Goal: Information Seeking & Learning: Learn about a topic

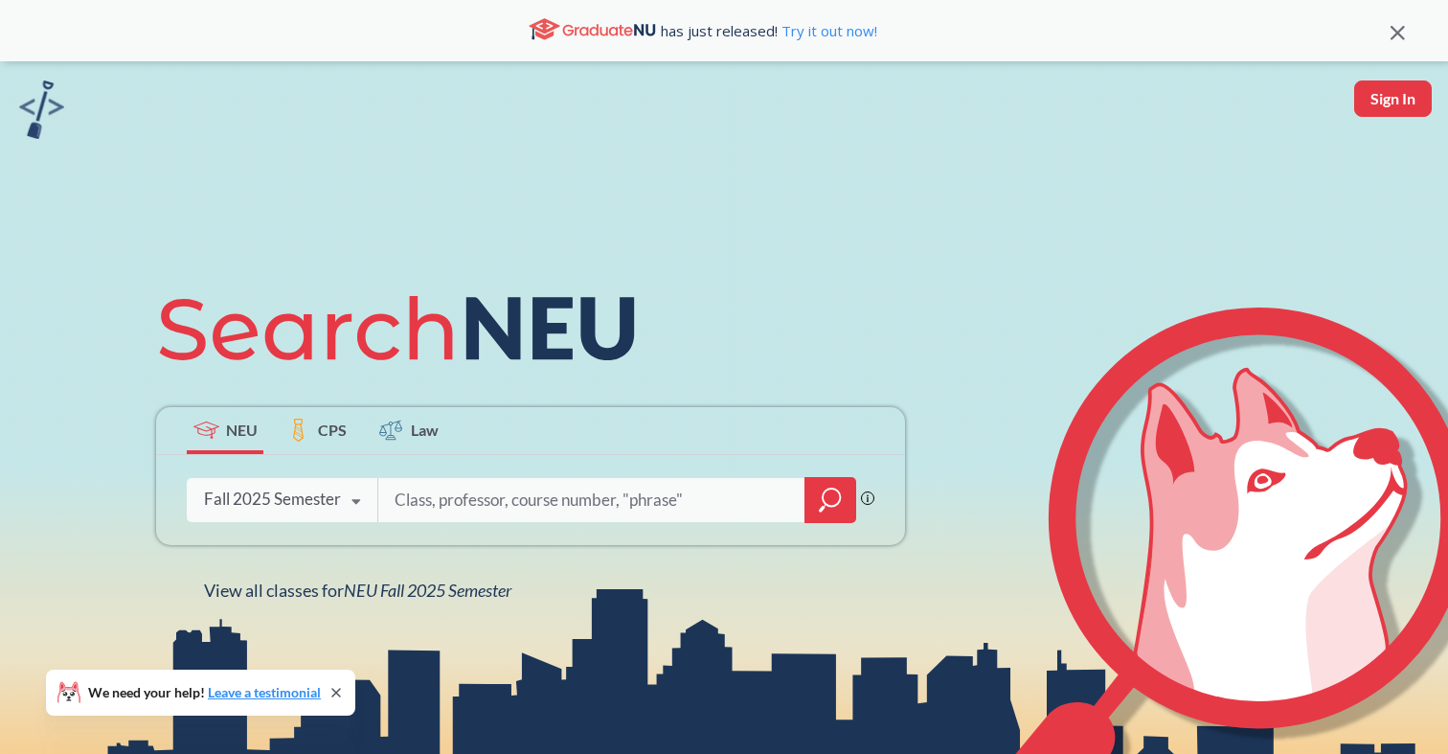
click at [474, 495] on input "search" at bounding box center [592, 500] width 398 height 40
click at [443, 504] on input "search" at bounding box center [592, 500] width 398 height 40
click at [502, 498] on input "search" at bounding box center [592, 500] width 398 height 40
type input "EEMB"
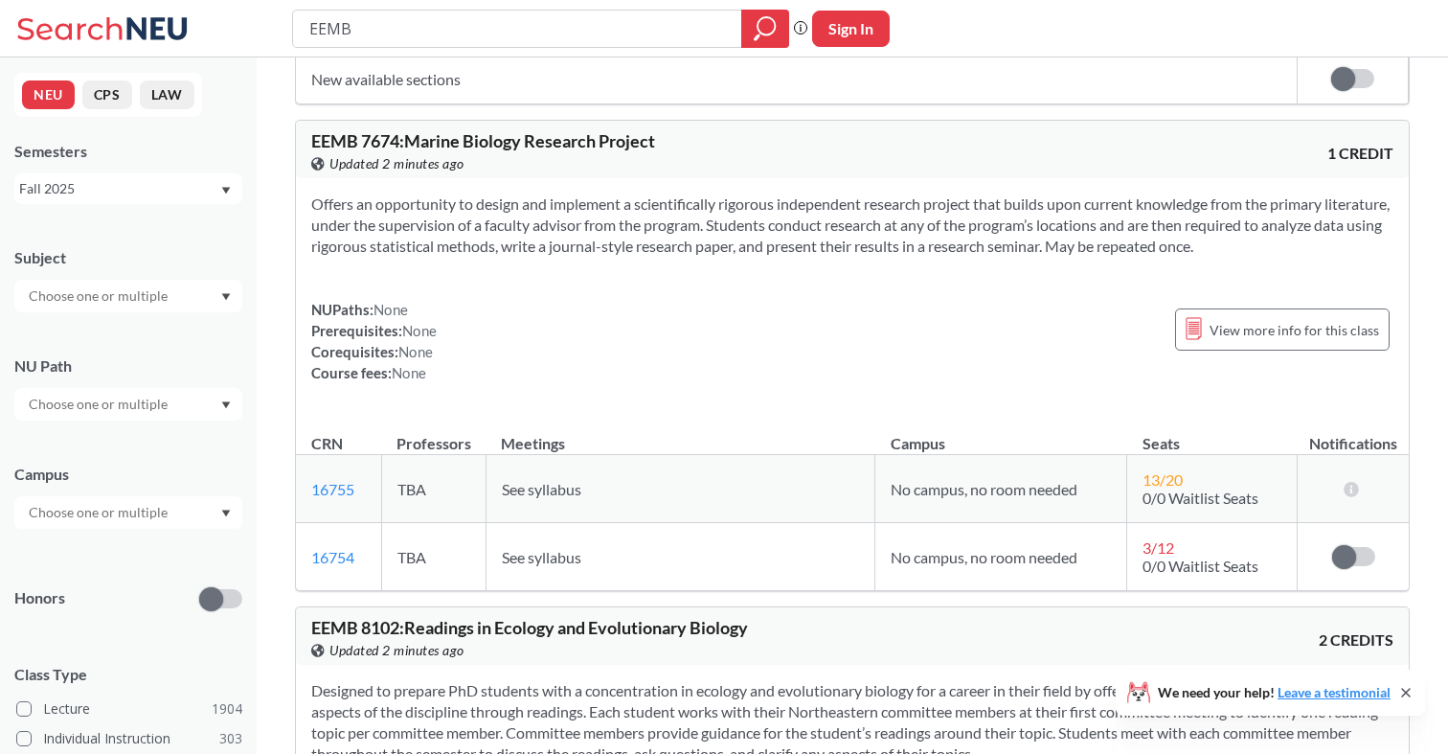
scroll to position [4566, 0]
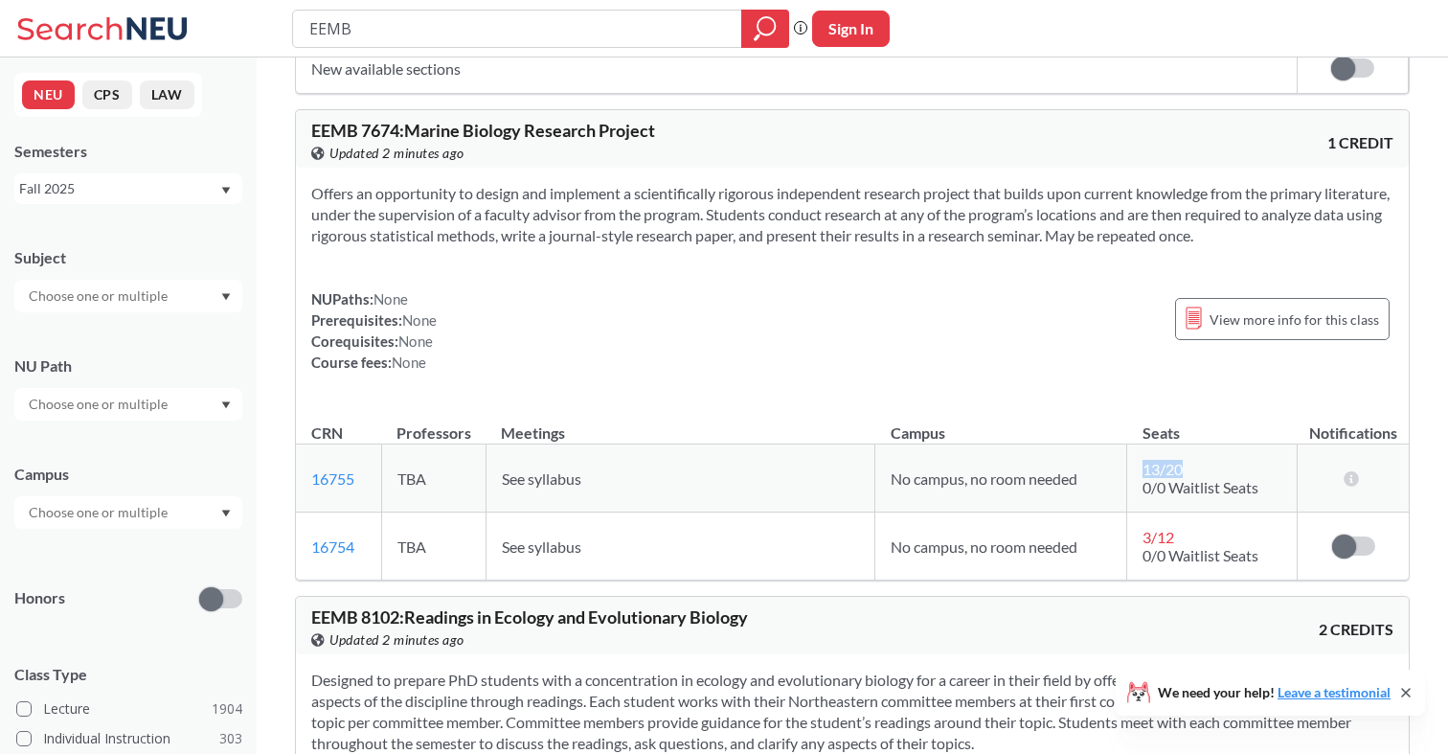
drag, startPoint x: 1140, startPoint y: 475, endPoint x: 1198, endPoint y: 476, distance: 58.4
click at [1198, 476] on td "13 / 20 0/0 Waitlist Seats" at bounding box center [1212, 478] width 170 height 68
click at [1204, 469] on td "13 / 20 0/0 Waitlist Seats" at bounding box center [1212, 478] width 170 height 68
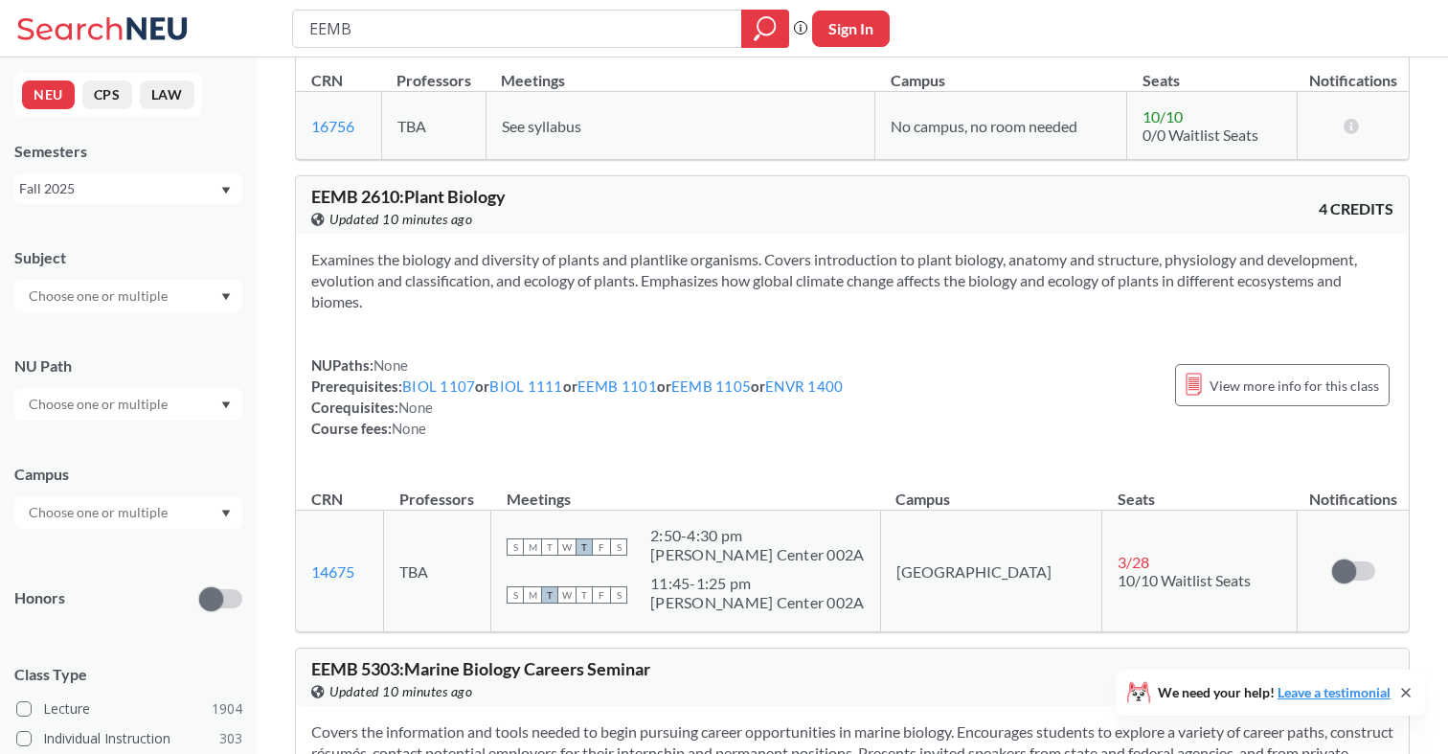
scroll to position [11577, 0]
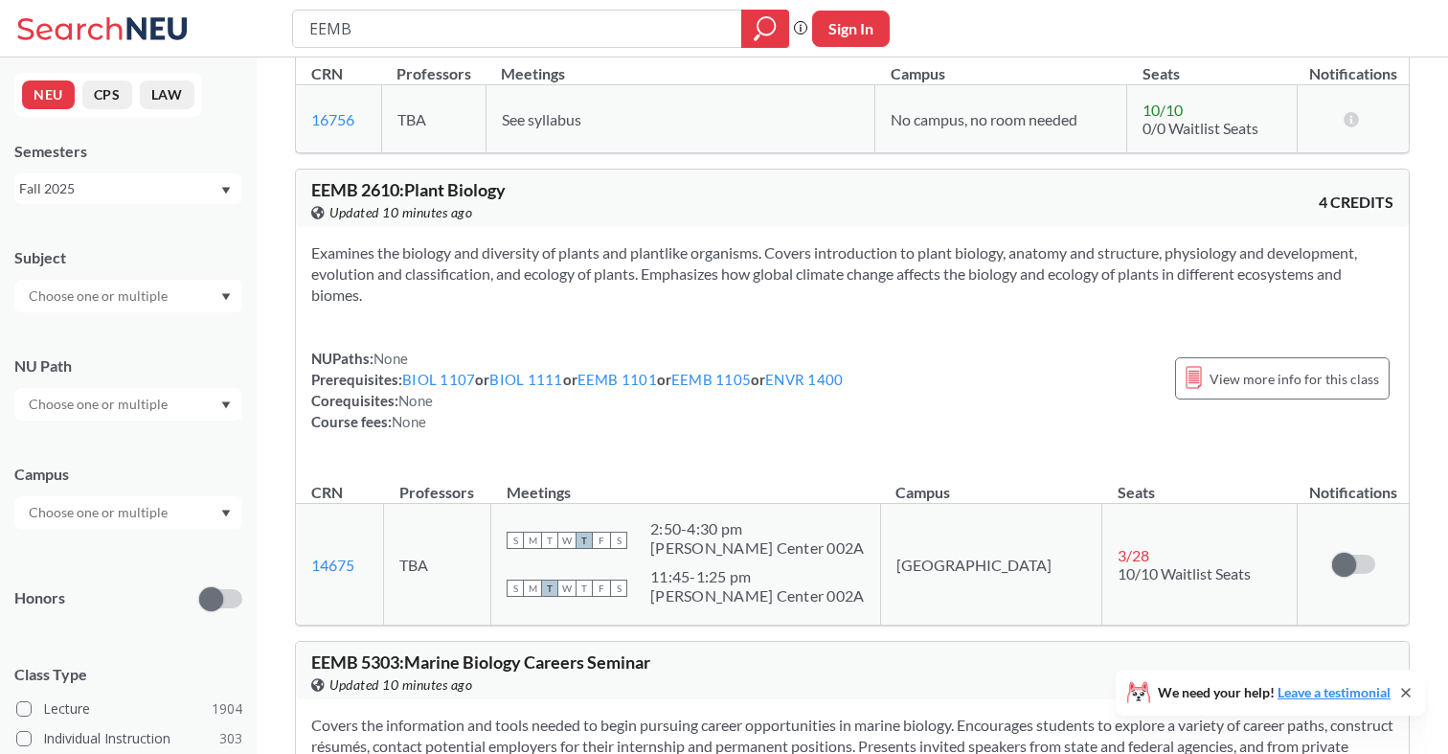
click at [884, 275] on div "Examines the biology and diversity of plants and plantlike organisms. Covers in…" at bounding box center [852, 345] width 1113 height 236
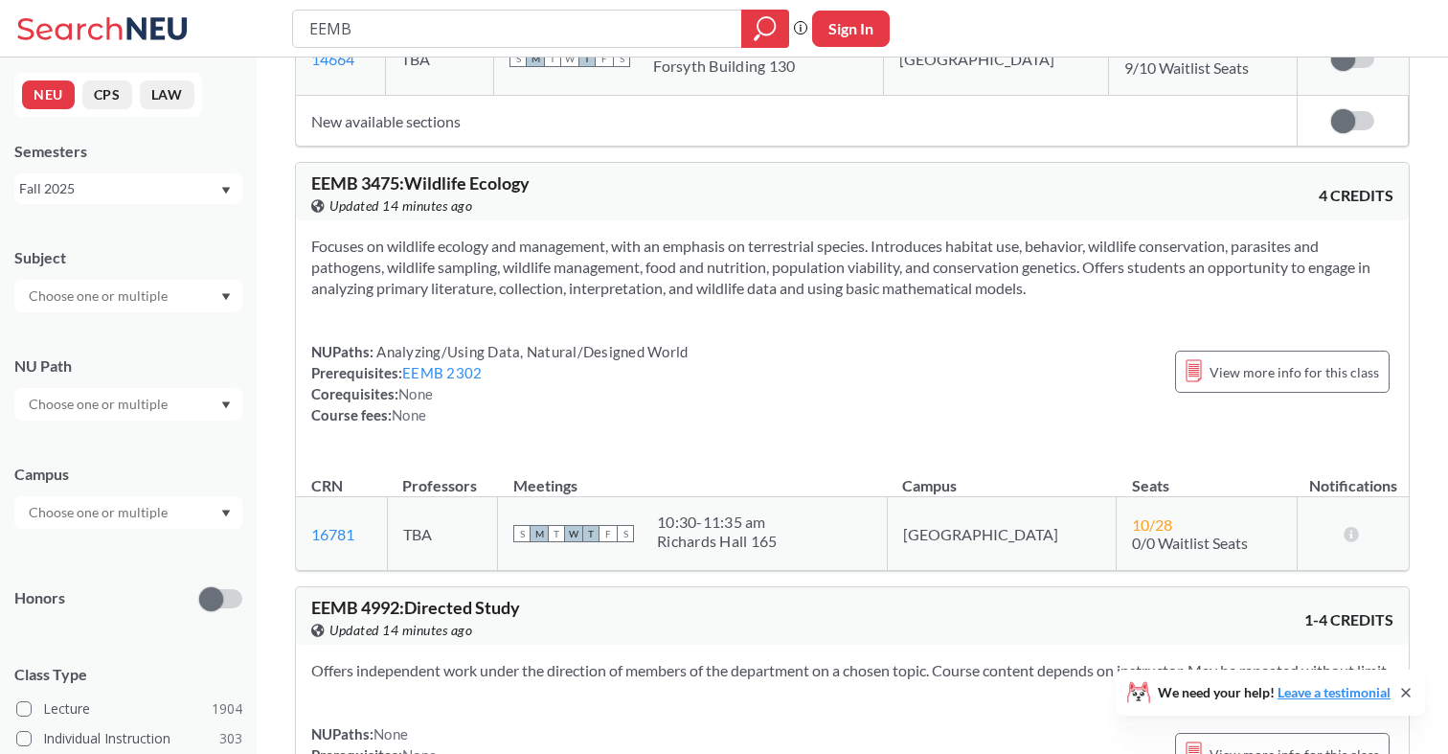
scroll to position [9916, 0]
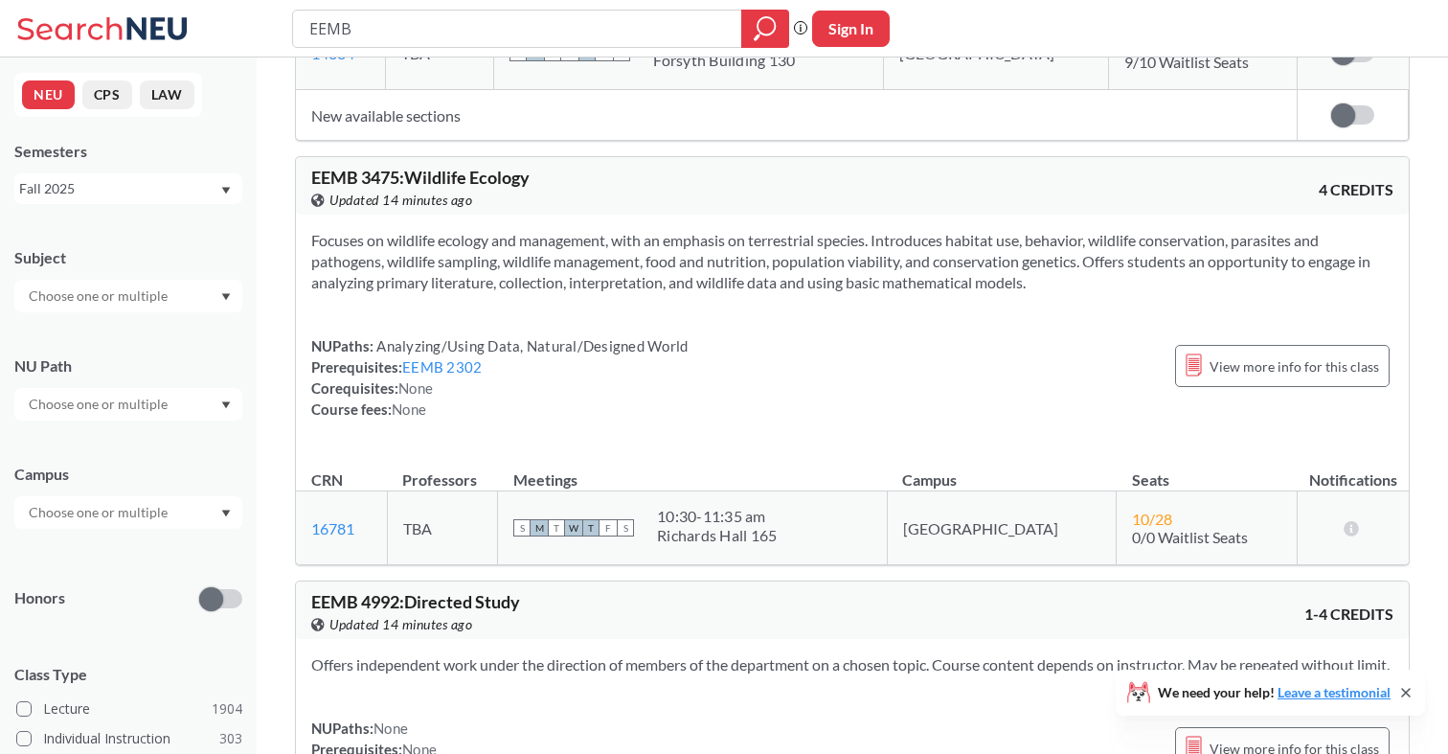
click at [530, 391] on div "NUPaths: Analyzing/Using Data, Natural/Designed World Prerequisites: EEMB 2302 …" at bounding box center [499, 377] width 376 height 84
